Goal: Obtain resource: Download file/media

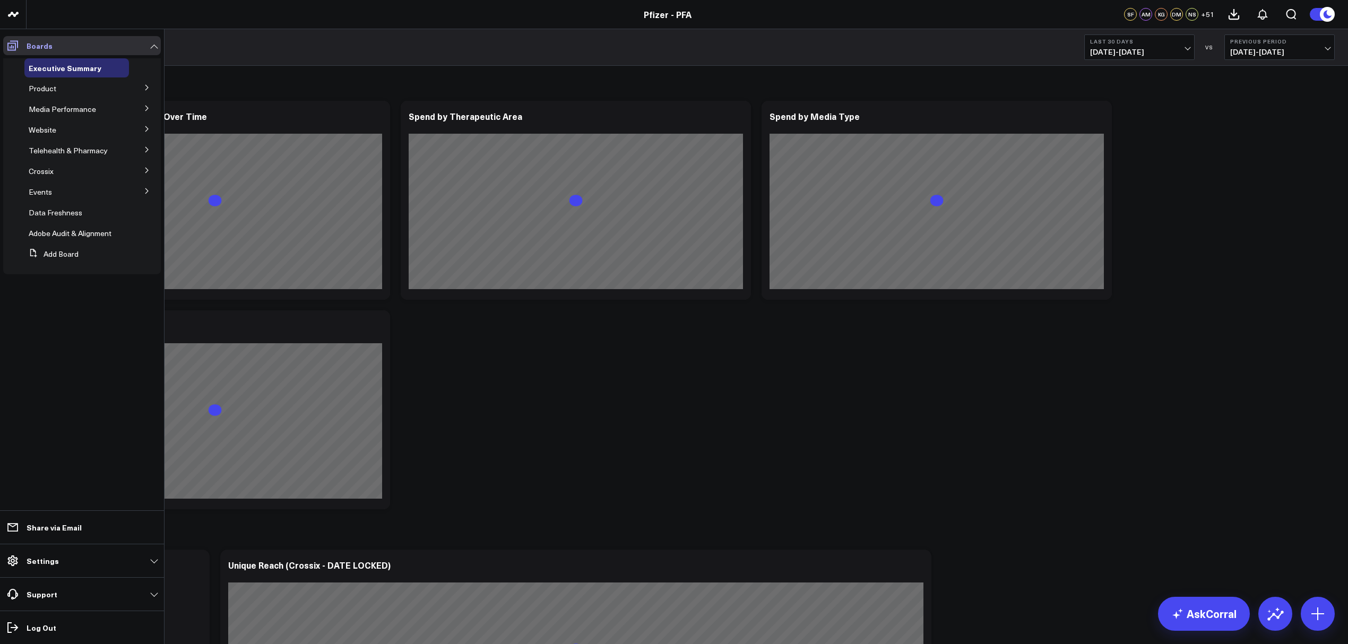
click at [11, 39] on icon at bounding box center [12, 45] width 13 height 13
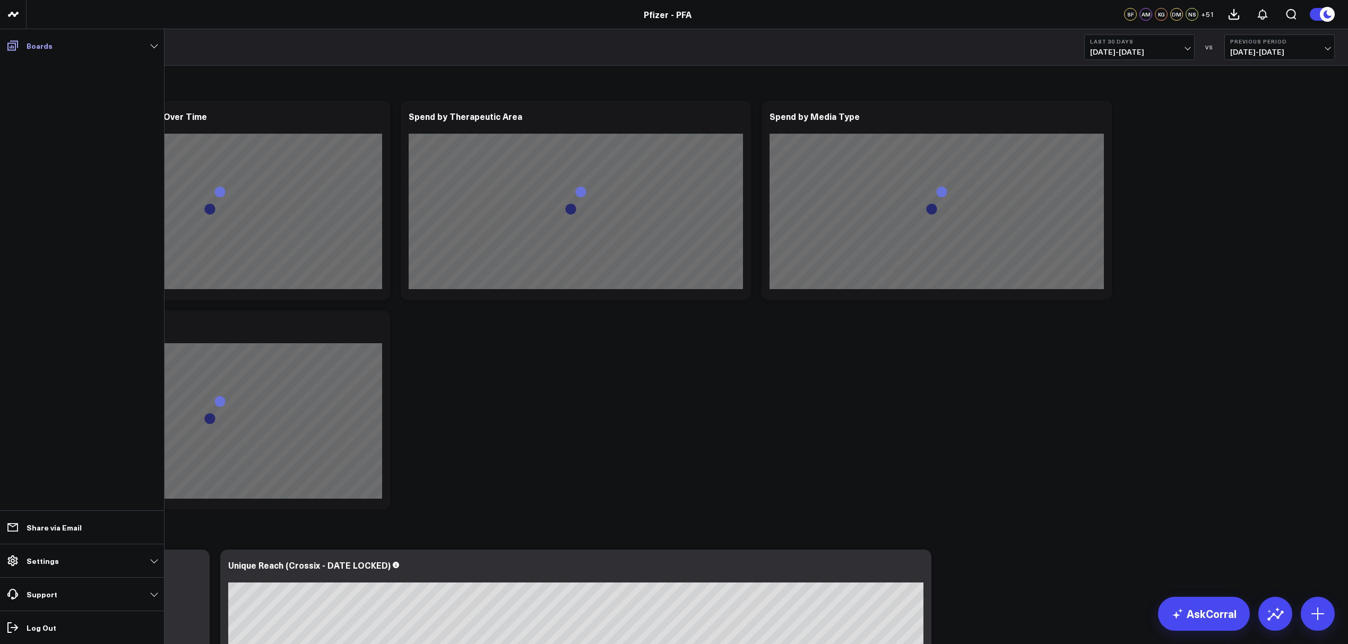
click at [11, 39] on icon at bounding box center [12, 45] width 13 height 13
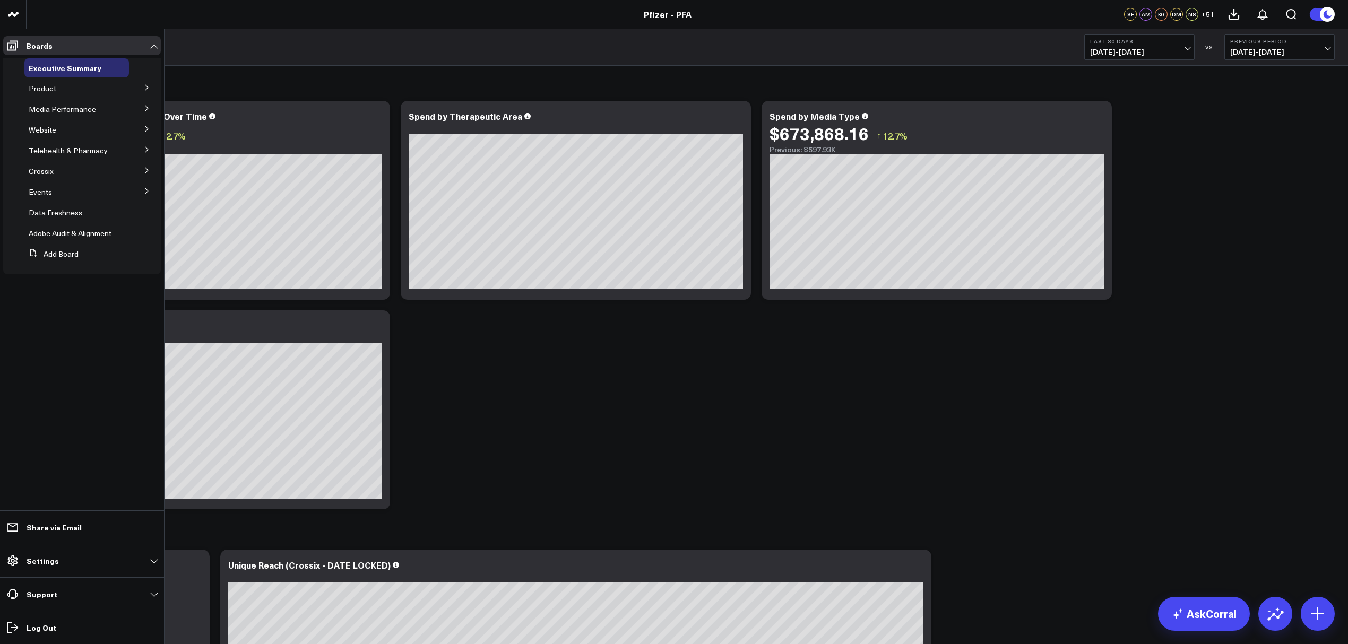
click at [145, 127] on icon at bounding box center [147, 129] width 6 height 6
click at [150, 91] on button at bounding box center [147, 87] width 28 height 16
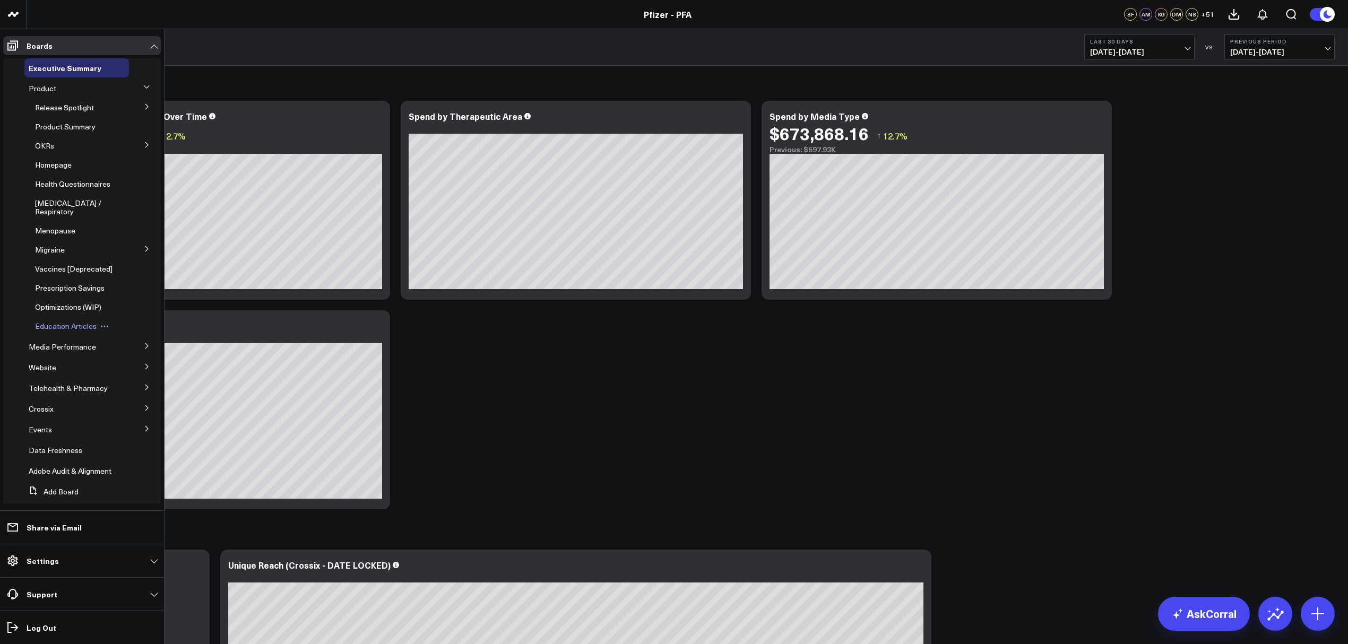
click at [56, 331] on span "Education Articles" at bounding box center [66, 326] width 62 height 10
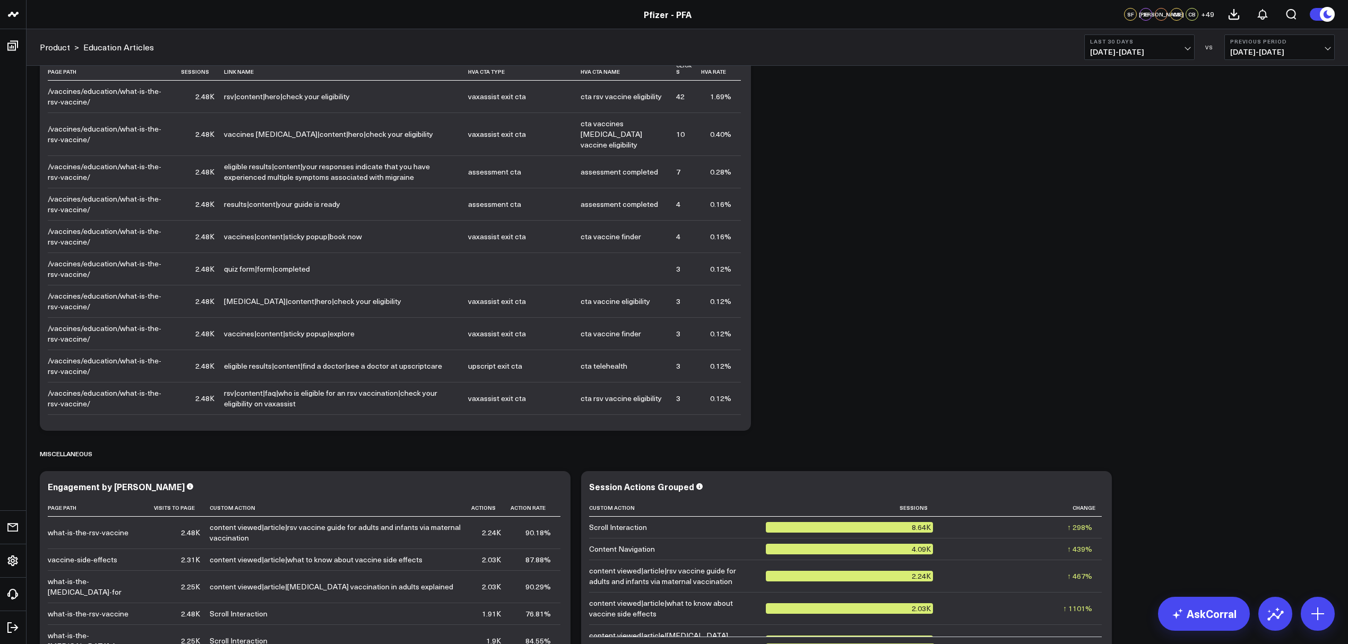
scroll to position [1962, 0]
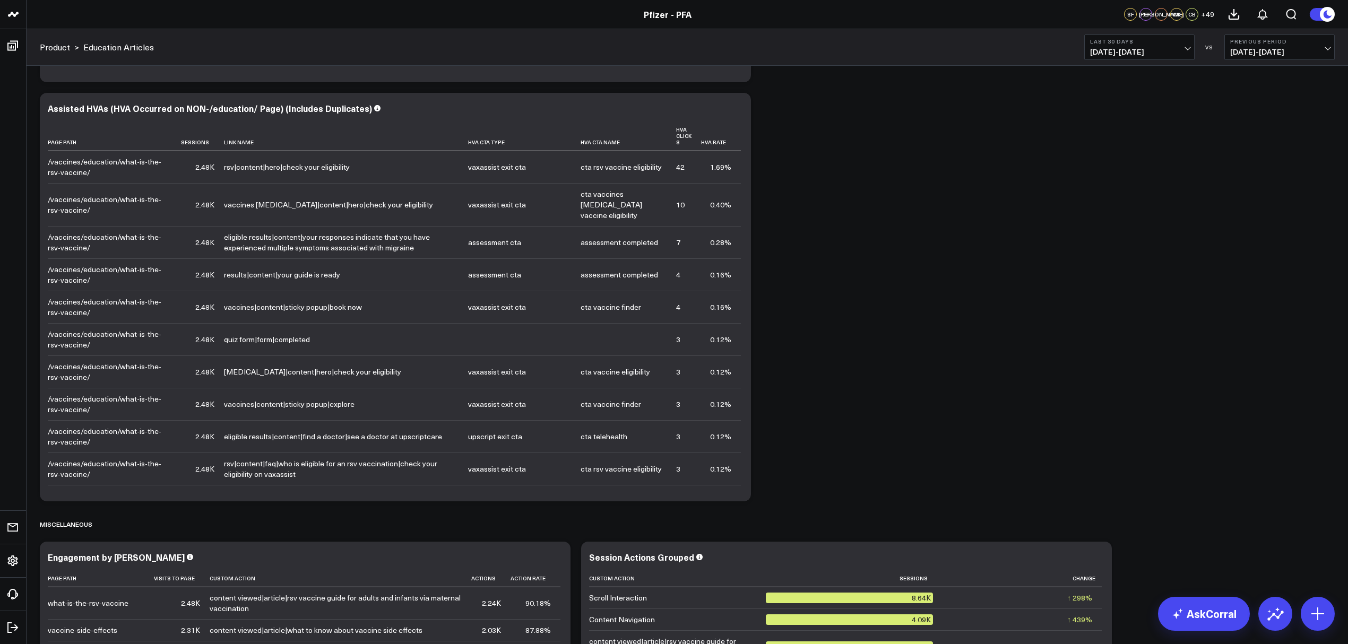
click at [737, 107] on icon at bounding box center [736, 110] width 13 height 13
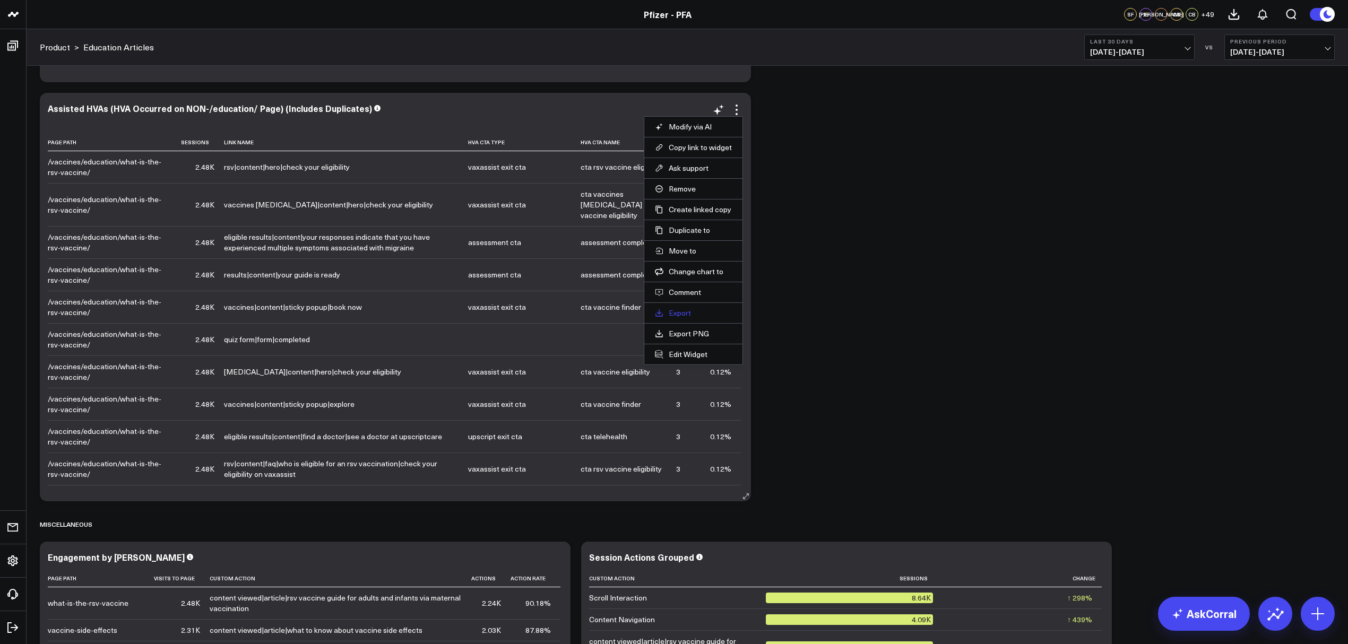
click at [685, 313] on link "Export" at bounding box center [693, 313] width 77 height 10
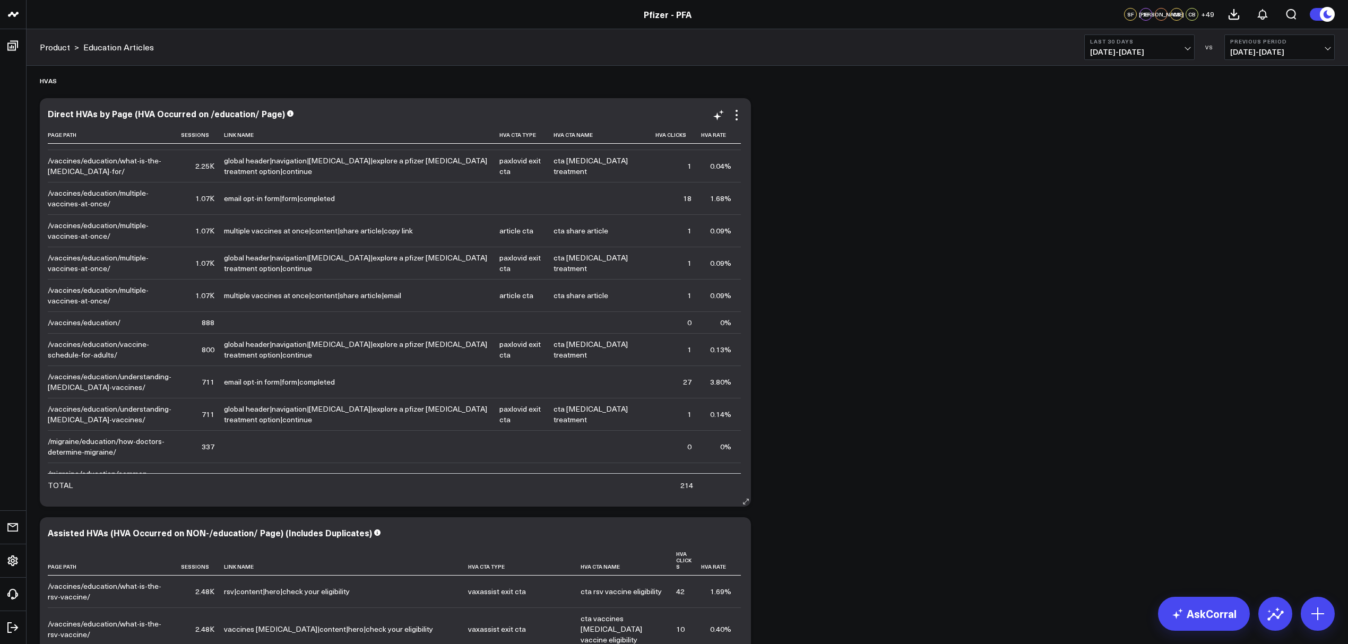
scroll to position [0, 0]
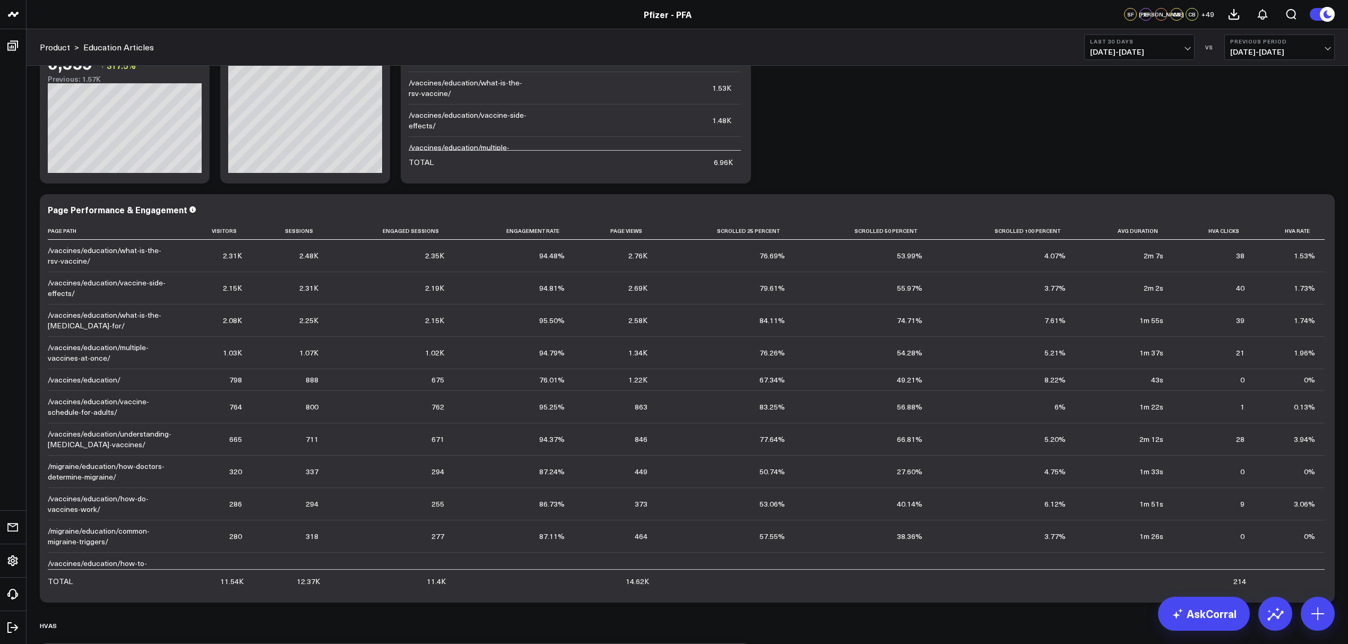
scroll to position [710, 0]
